Goal: Understand site structure: Grasp the organization and layout of the website

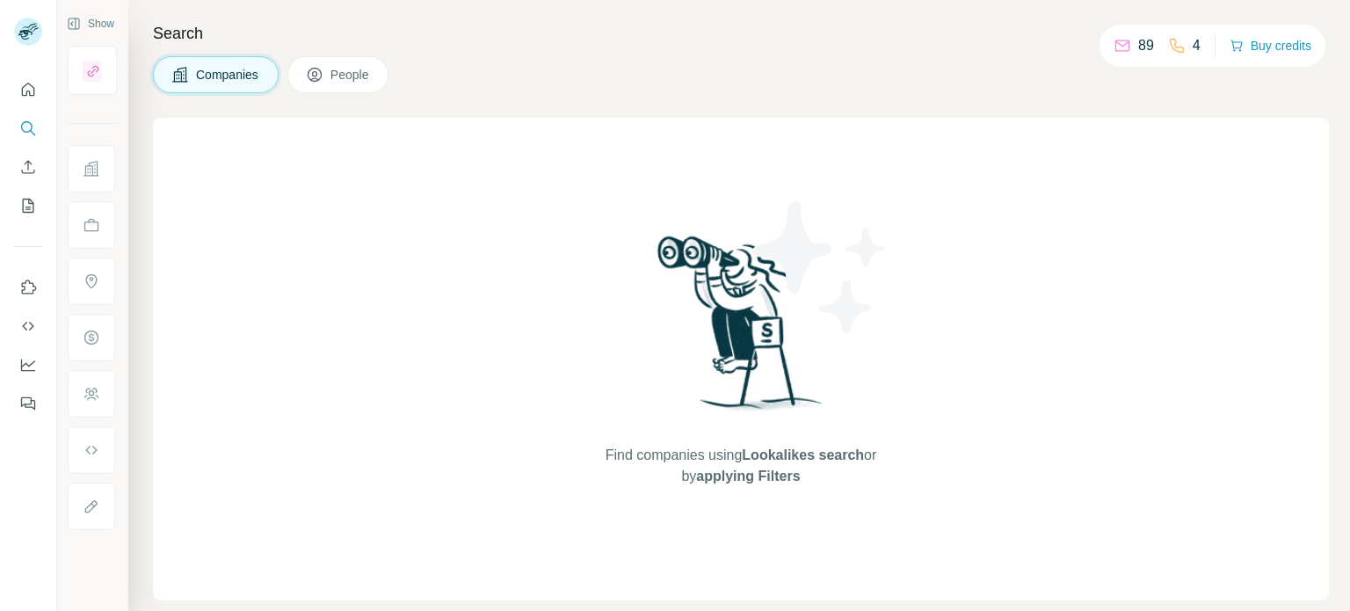
click at [1271, 90] on div "Companies People" at bounding box center [741, 74] width 1176 height 37
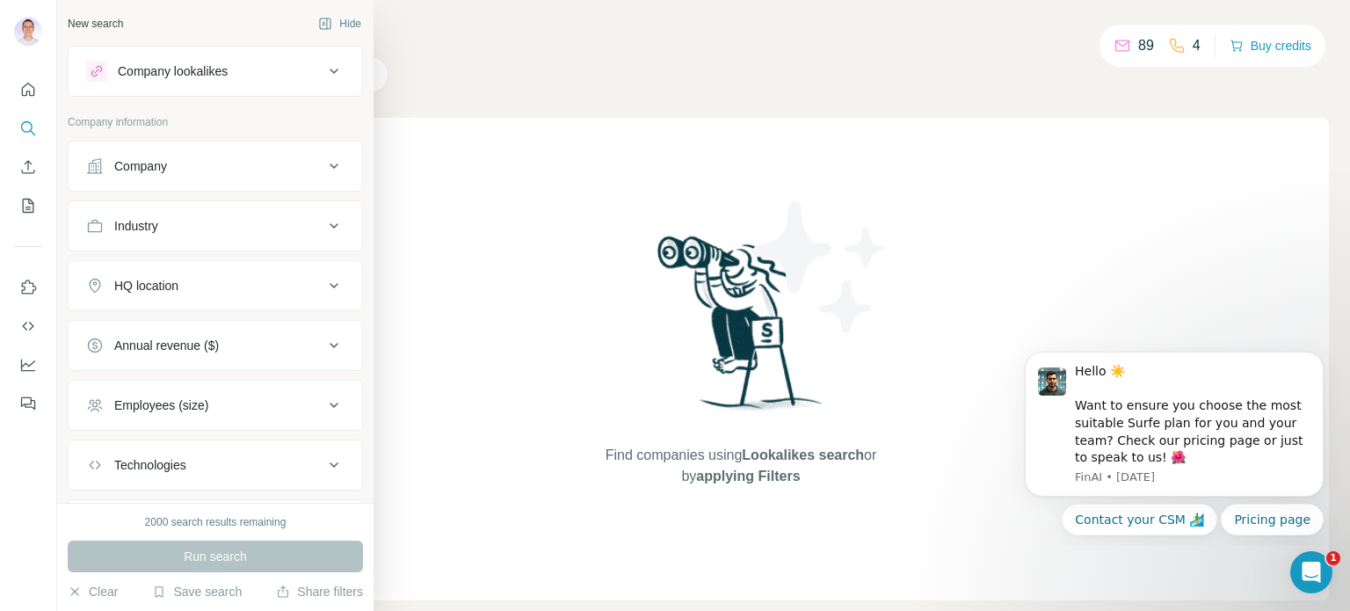
click at [277, 72] on div "Company lookalikes" at bounding box center [204, 71] width 237 height 21
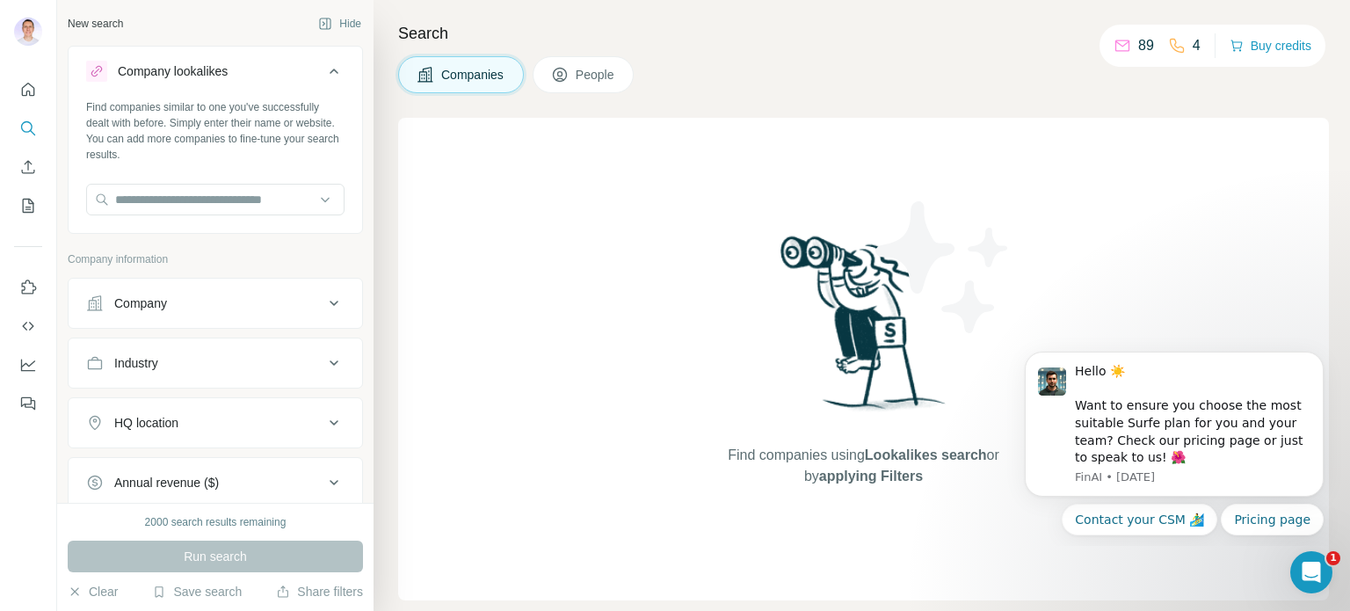
click at [796, 50] on div "Search Companies People Find companies using Lookalikes search or by applying F…" at bounding box center [862, 305] width 977 height 611
click at [302, 81] on div "Company lookalikes" at bounding box center [204, 71] width 237 height 21
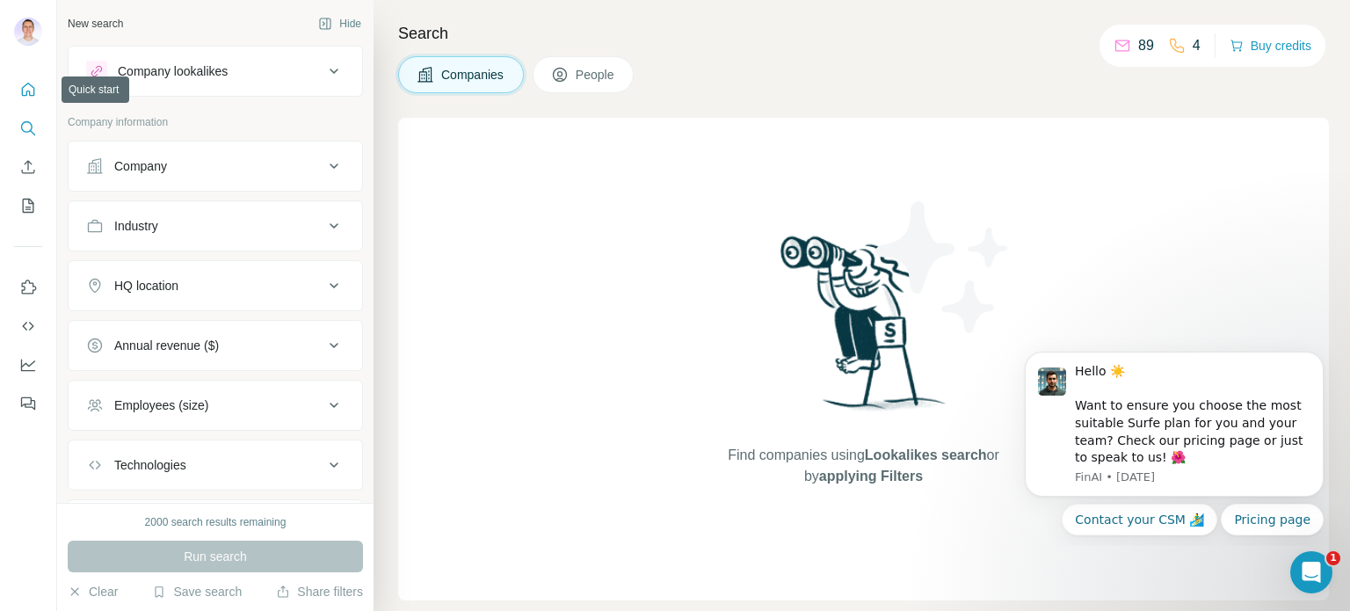
click at [20, 91] on icon "Quick start" at bounding box center [28, 90] width 18 height 18
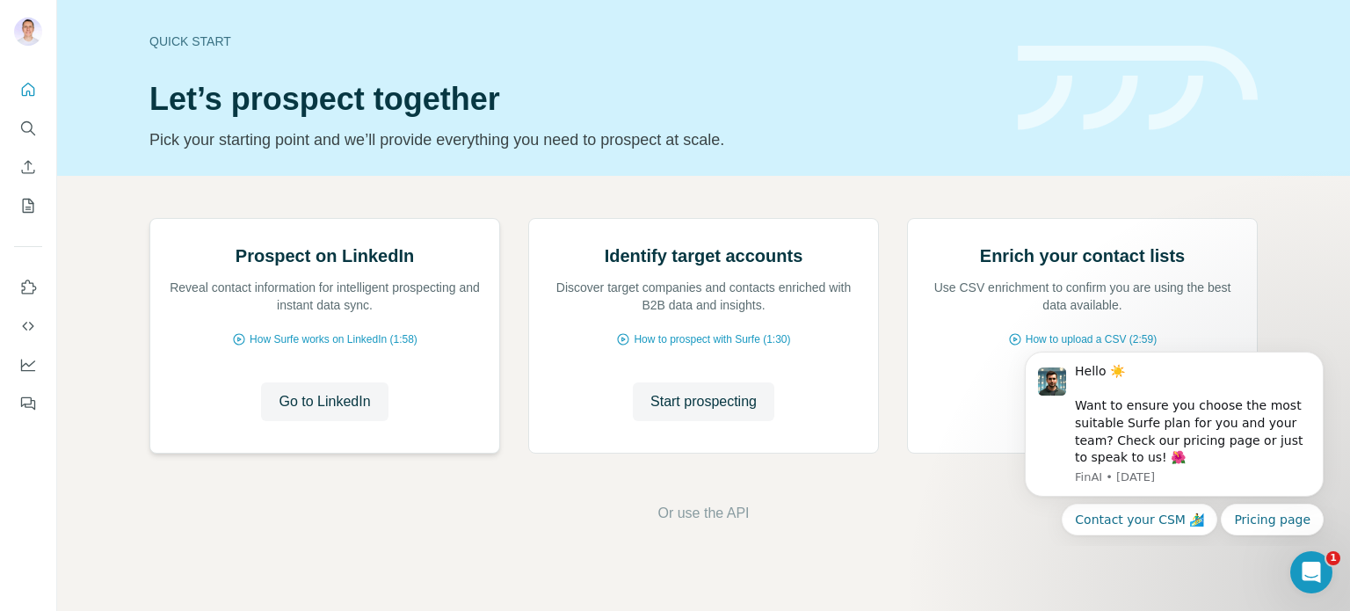
scroll to position [148, 0]
click at [33, 287] on icon "Use Surfe on LinkedIn" at bounding box center [28, 288] width 18 height 18
click at [1317, 360] on icon "Dismiss notification" at bounding box center [1318, 357] width 6 height 6
